Goal: Information Seeking & Learning: Check status

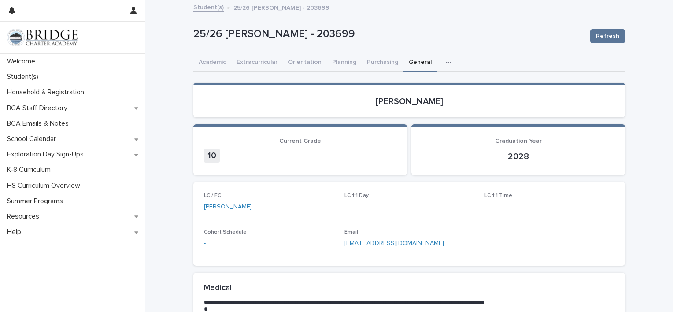
click at [204, 68] on button "Academic" at bounding box center [212, 63] width 38 height 18
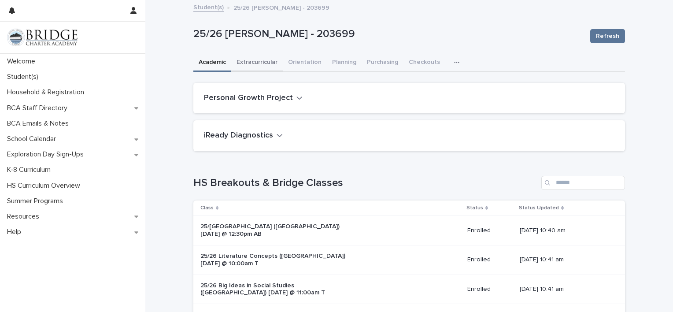
click at [259, 60] on button "Extracurricular" at bounding box center [257, 63] width 52 height 18
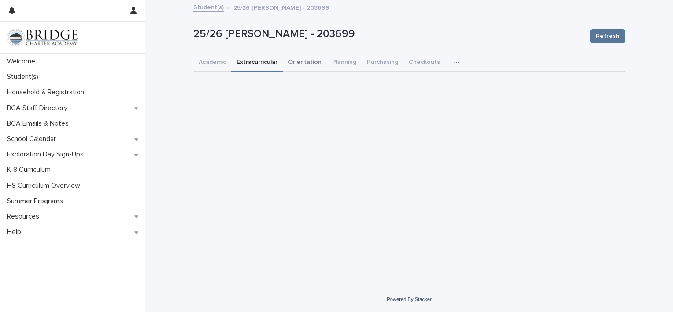
click at [300, 62] on button "Orientation" at bounding box center [305, 63] width 44 height 18
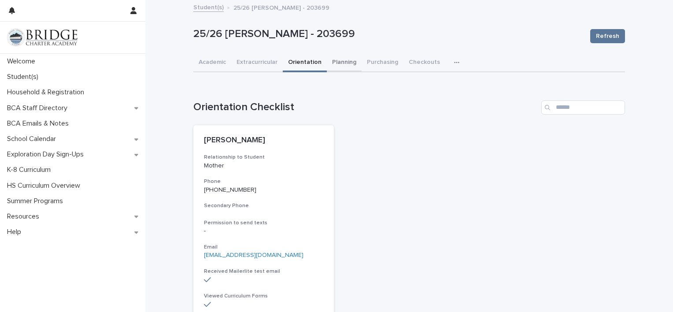
click at [335, 63] on button "Planning" at bounding box center [344, 63] width 35 height 18
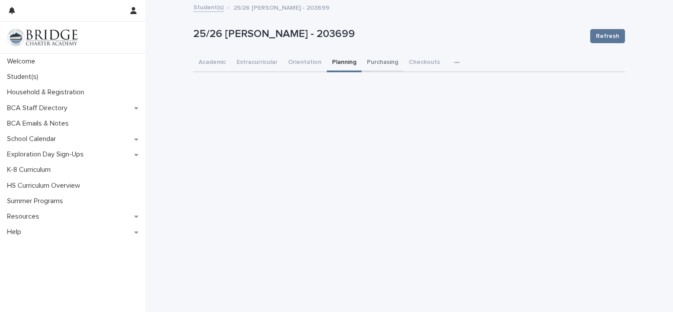
click at [364, 65] on button "Purchasing" at bounding box center [382, 63] width 42 height 18
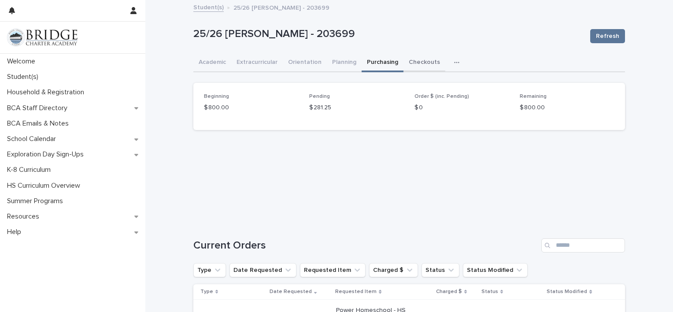
click at [415, 66] on button "Checkouts" at bounding box center [424, 63] width 42 height 18
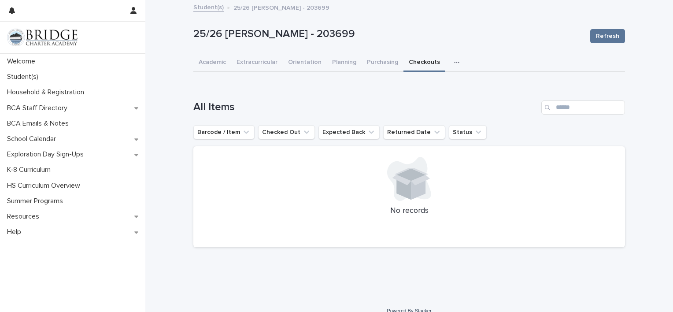
click at [454, 64] on icon "button" at bounding box center [456, 62] width 5 height 6
click at [416, 94] on button "General" at bounding box center [429, 98] width 58 height 13
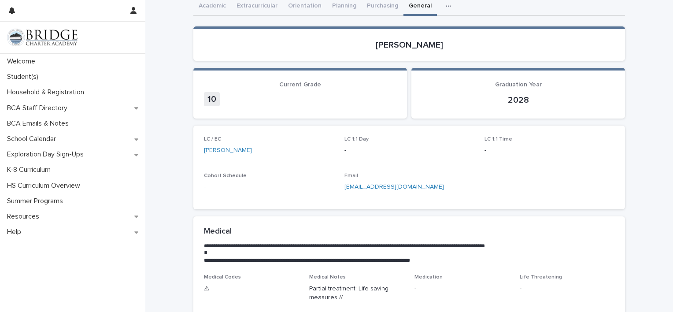
scroll to position [76, 0]
